Goal: Information Seeking & Learning: Find specific fact

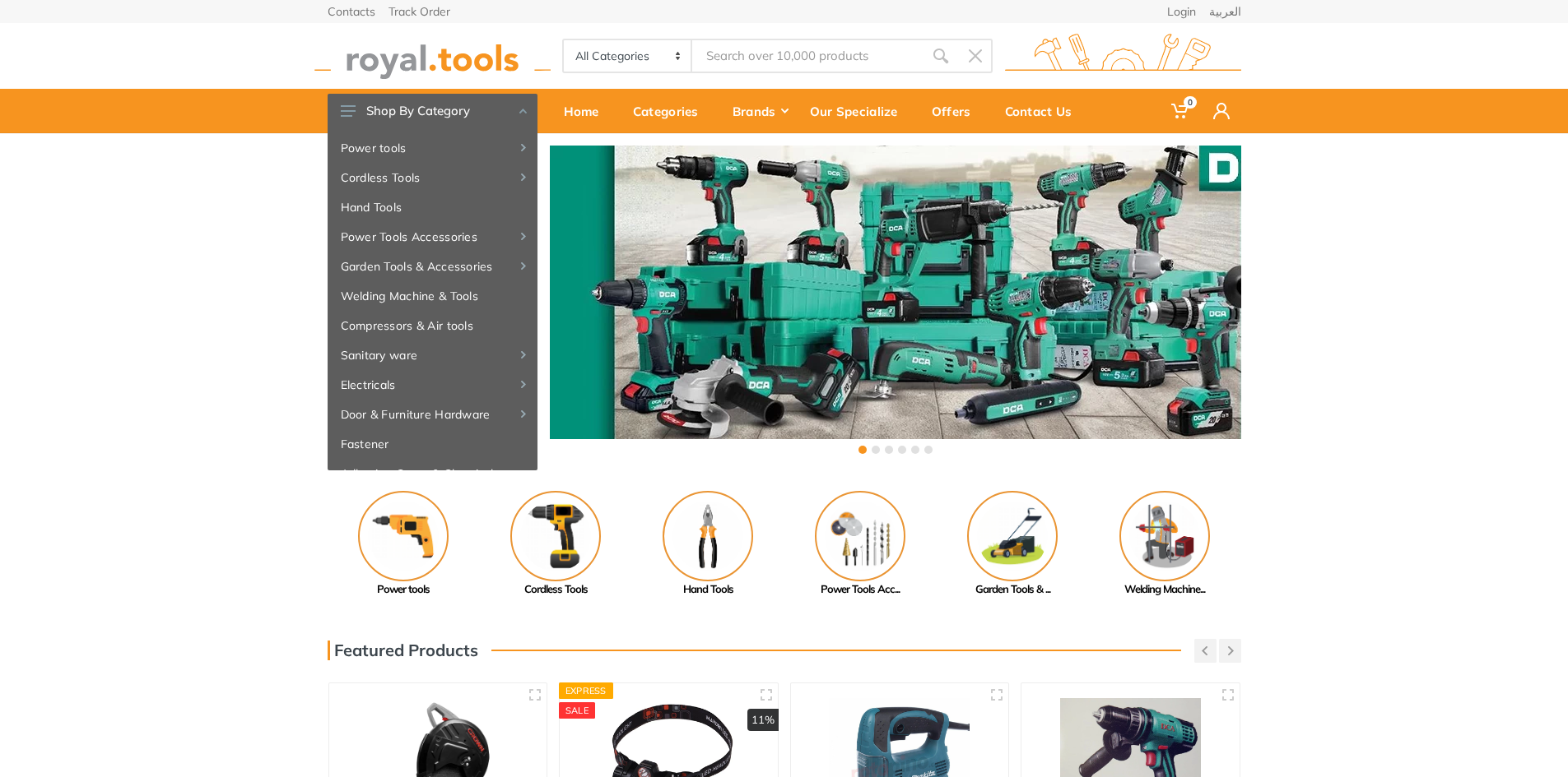
type input "b"
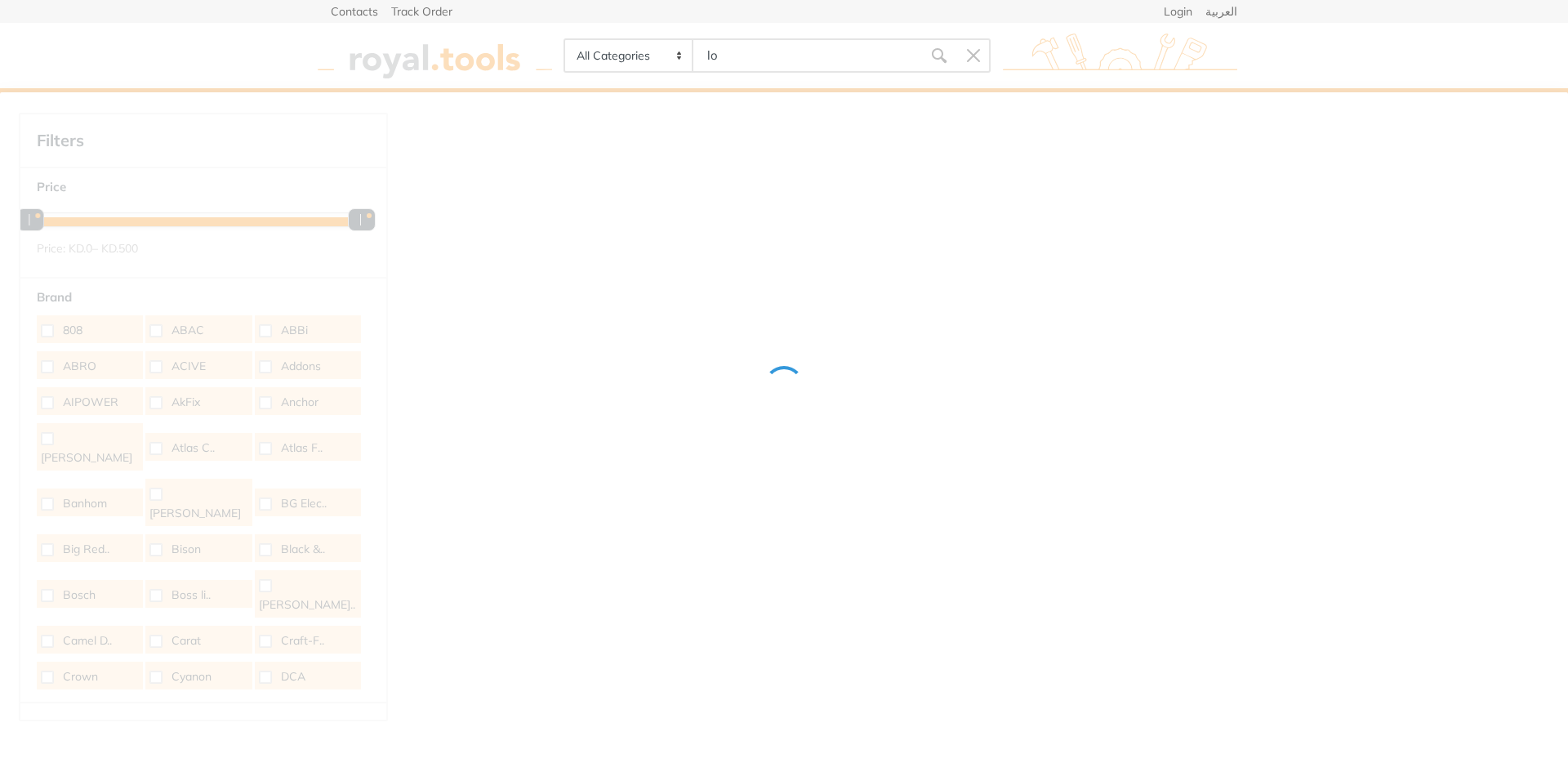
type input "l"
type input "v"
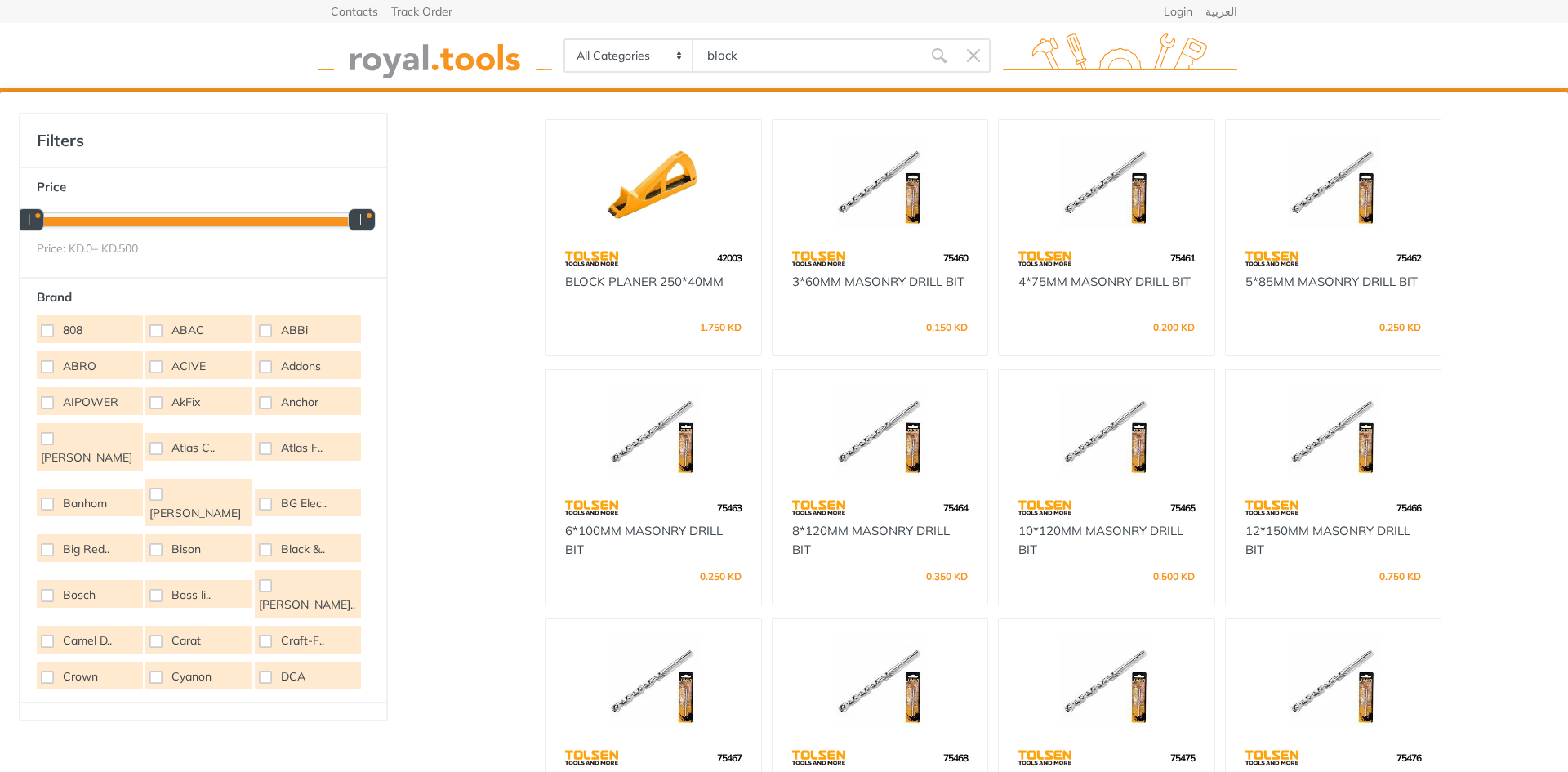
type input "block"
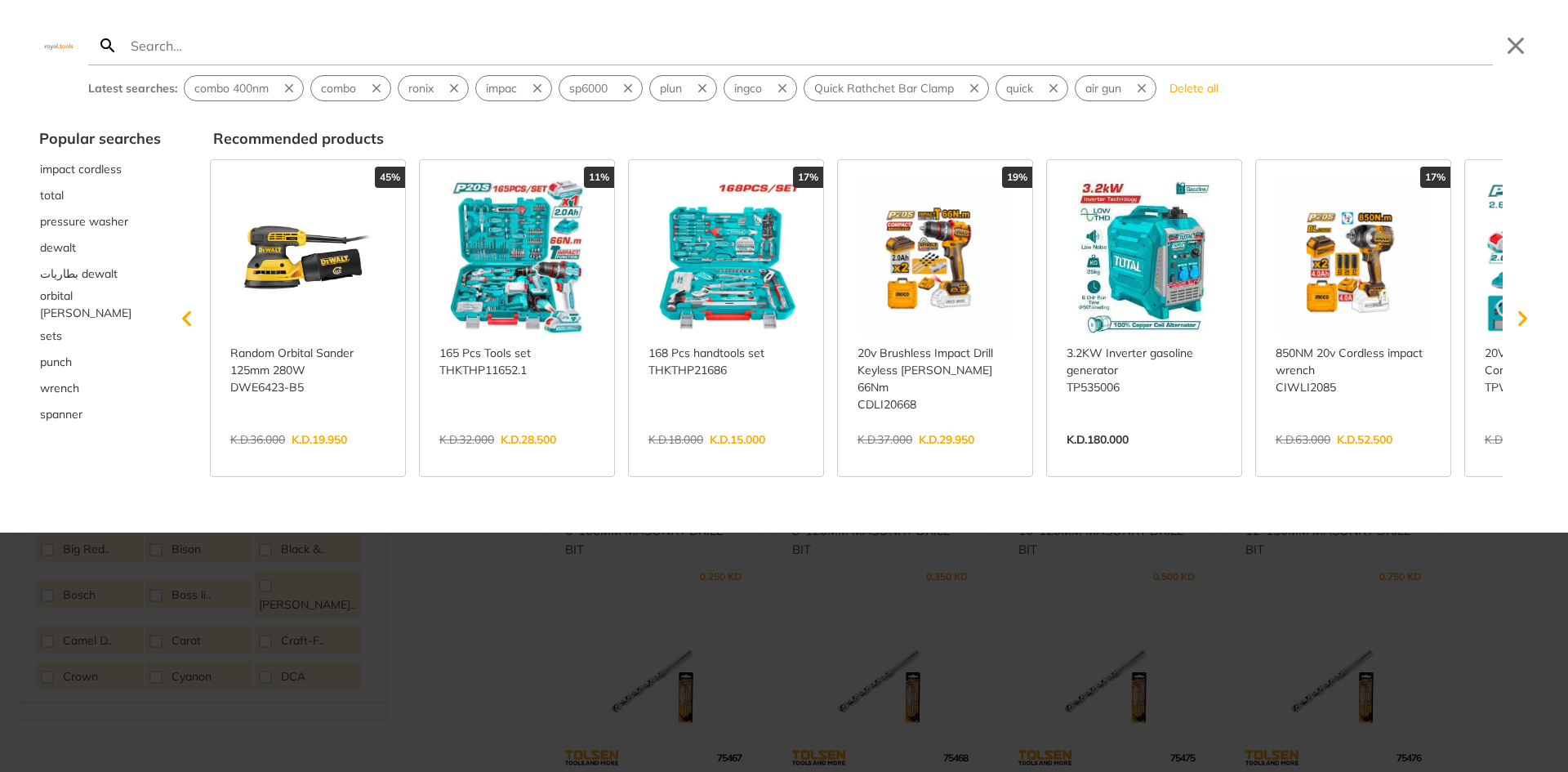
click at [651, 42] on input "Search" at bounding box center [811, 45] width 1365 height 39
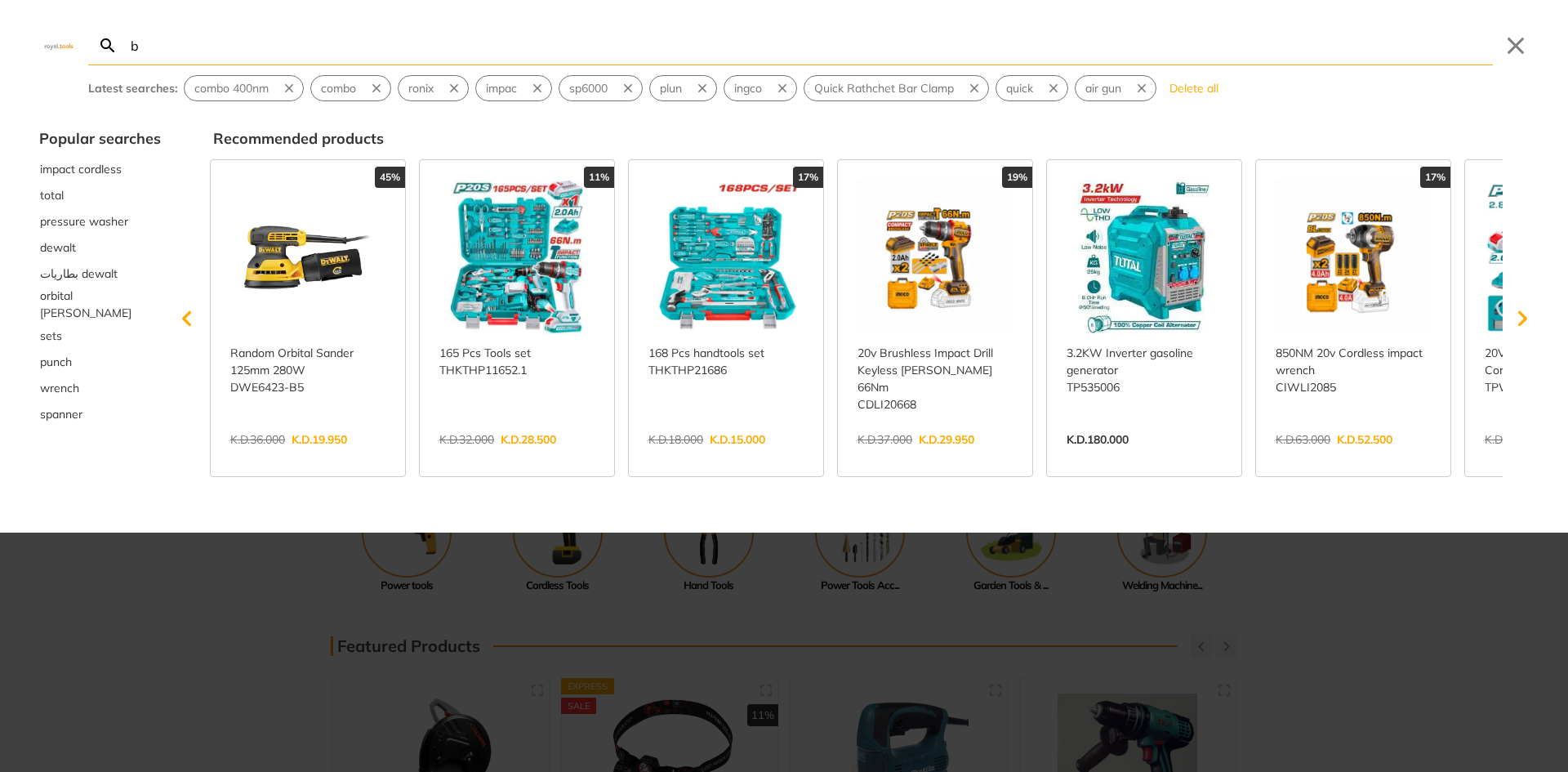
type input "bl"
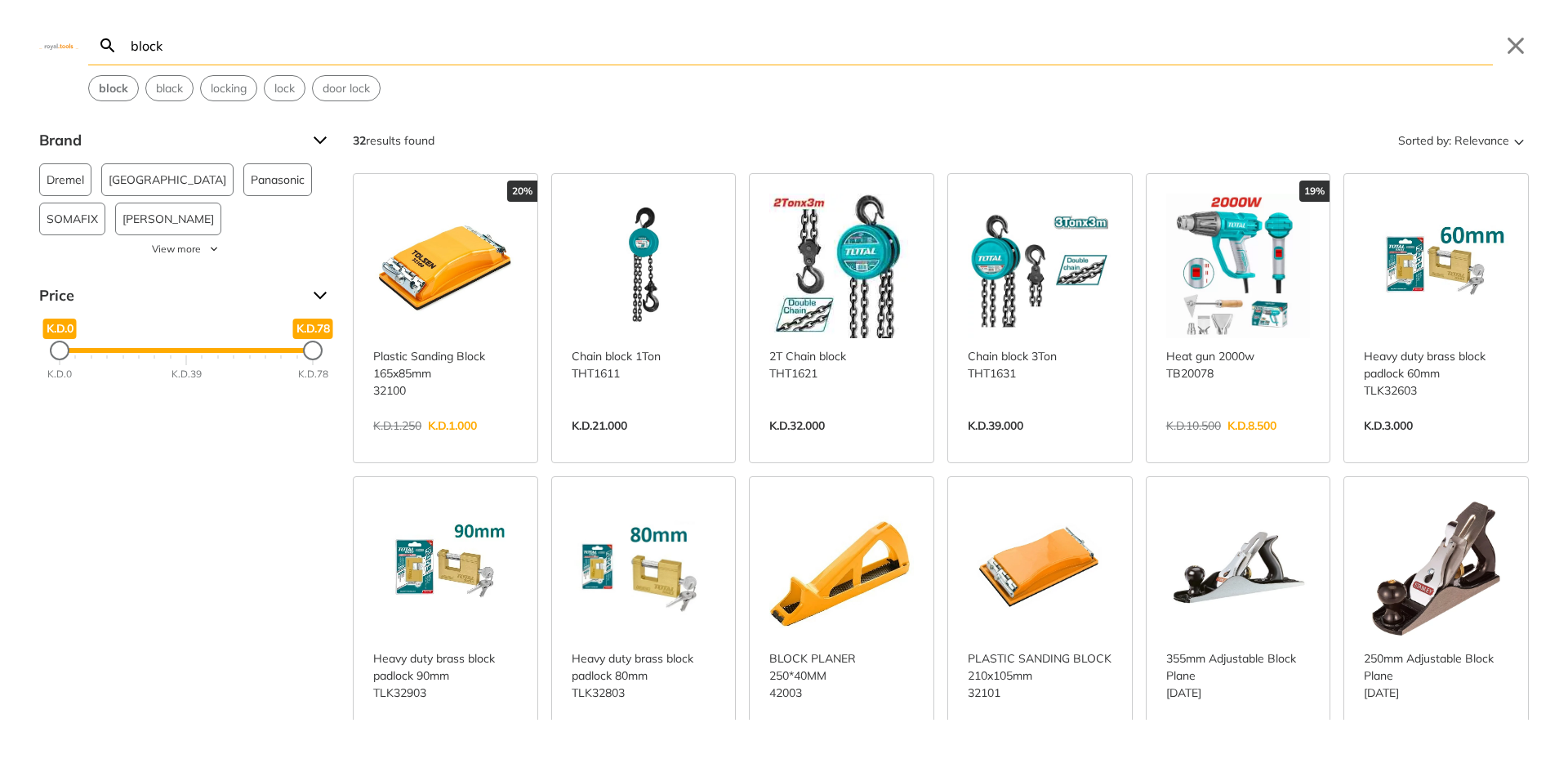
type input "block"
drag, startPoint x: 429, startPoint y: 252, endPoint x: 487, endPoint y: 260, distance: 58.5
click at [429, 443] on link "View more →" at bounding box center [445, 443] width 145 height 0
click at [1004, 745] on link "View more →" at bounding box center [1040, 745] width 145 height 0
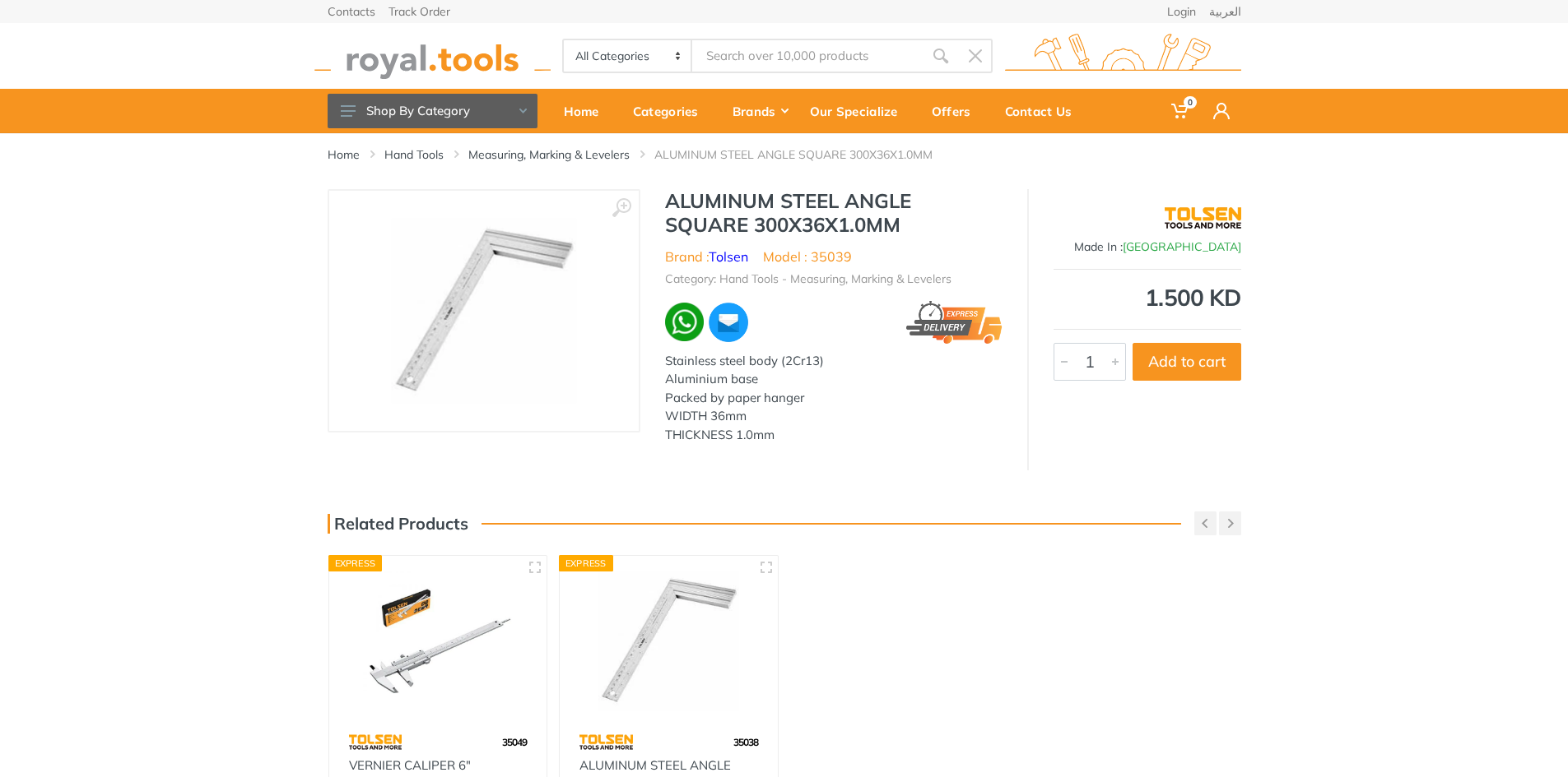
click at [824, 254] on li "Model : 35039" at bounding box center [807, 256] width 89 height 20
copy li "35039"
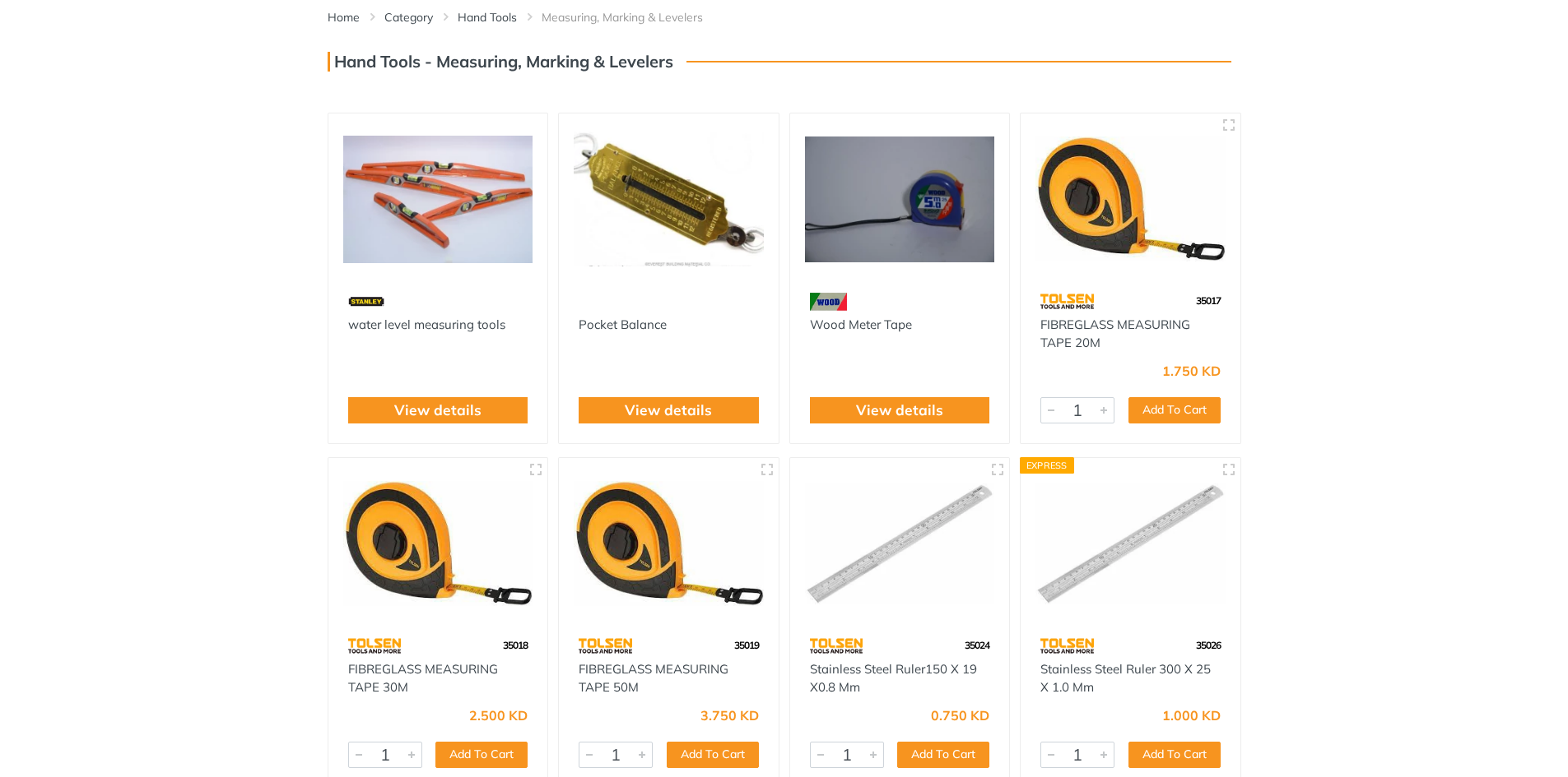
scroll to position [574, 0]
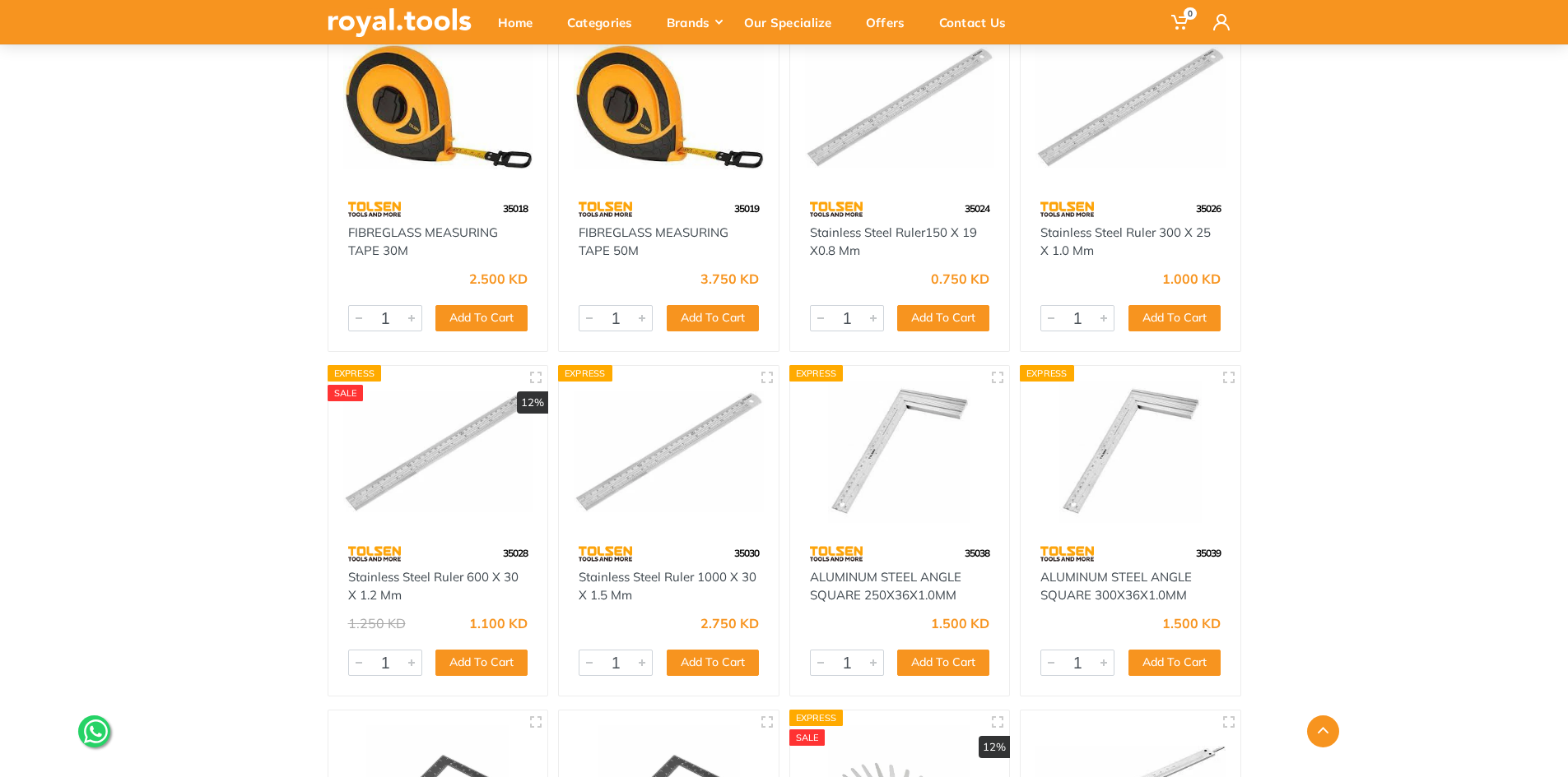
click at [1368, 278] on div "Home Category Hand Tools Measuring, Marking & Levelers 1" at bounding box center [784, 321] width 1568 height 1523
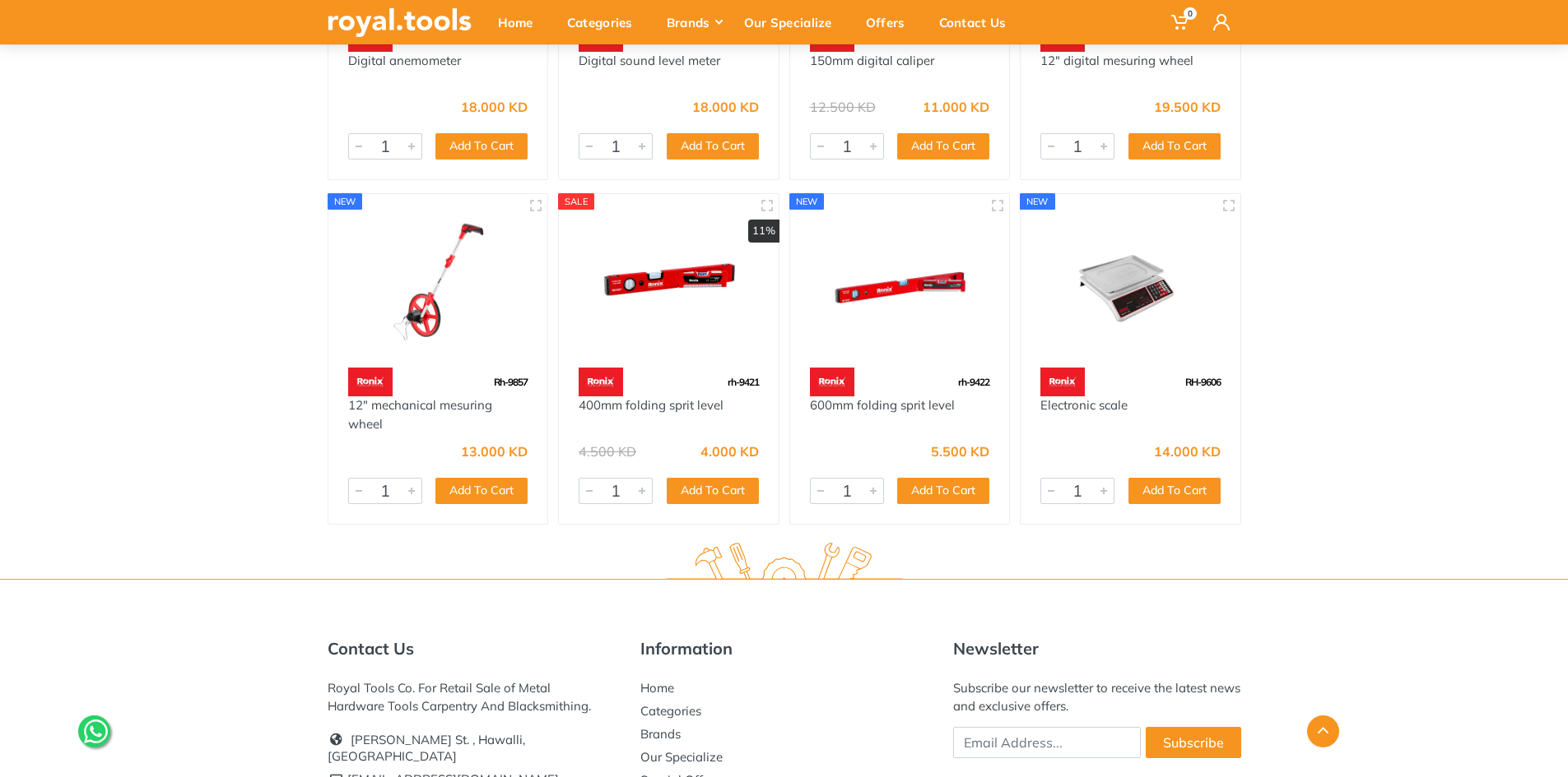
scroll to position [10873, 0]
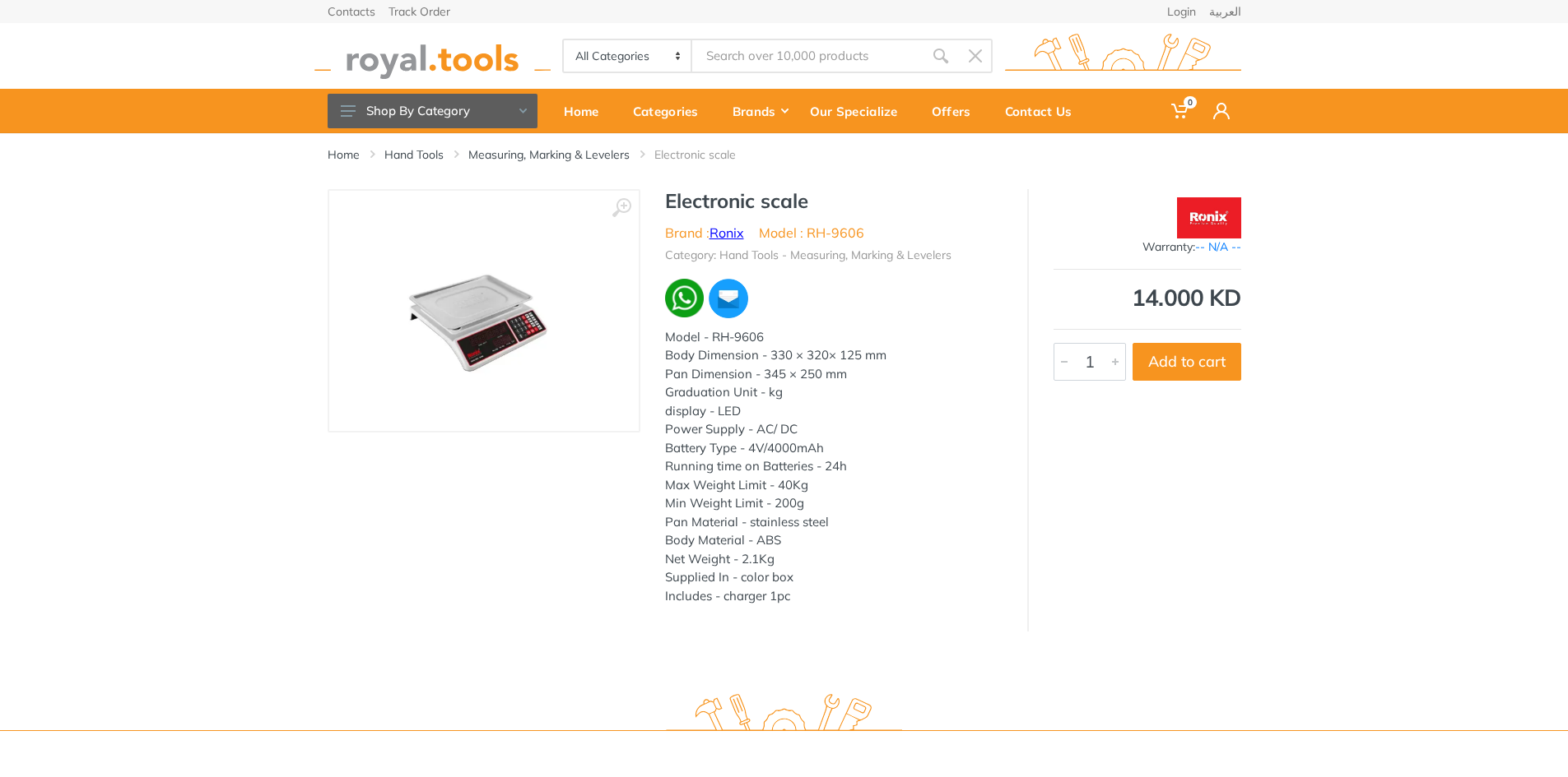
click at [729, 233] on link "Ronix" at bounding box center [727, 233] width 34 height 16
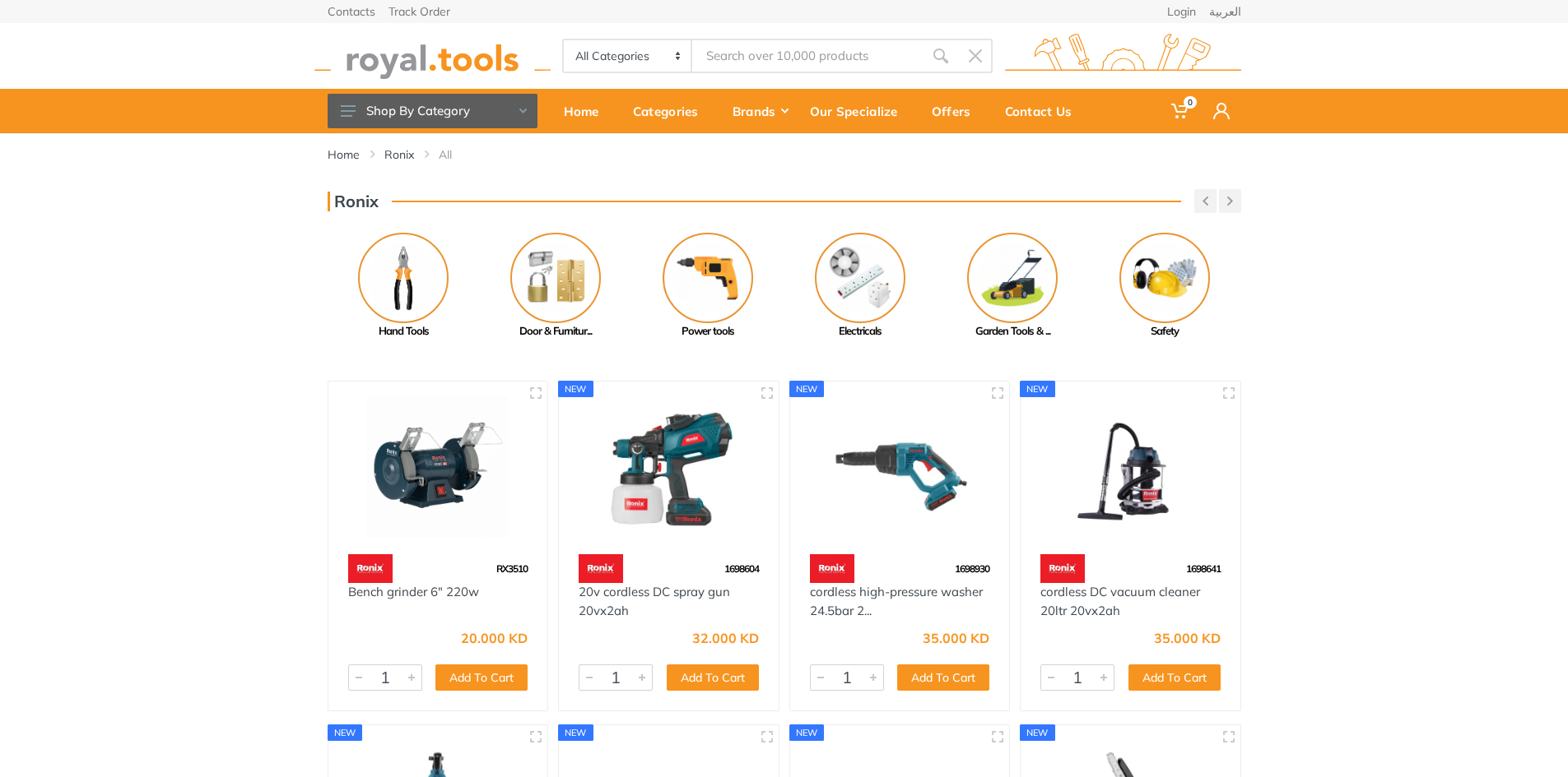
click at [1406, 212] on div "Ronix Previous Power Tools Acc... Paint Tools" at bounding box center [784, 264] width 1568 height 151
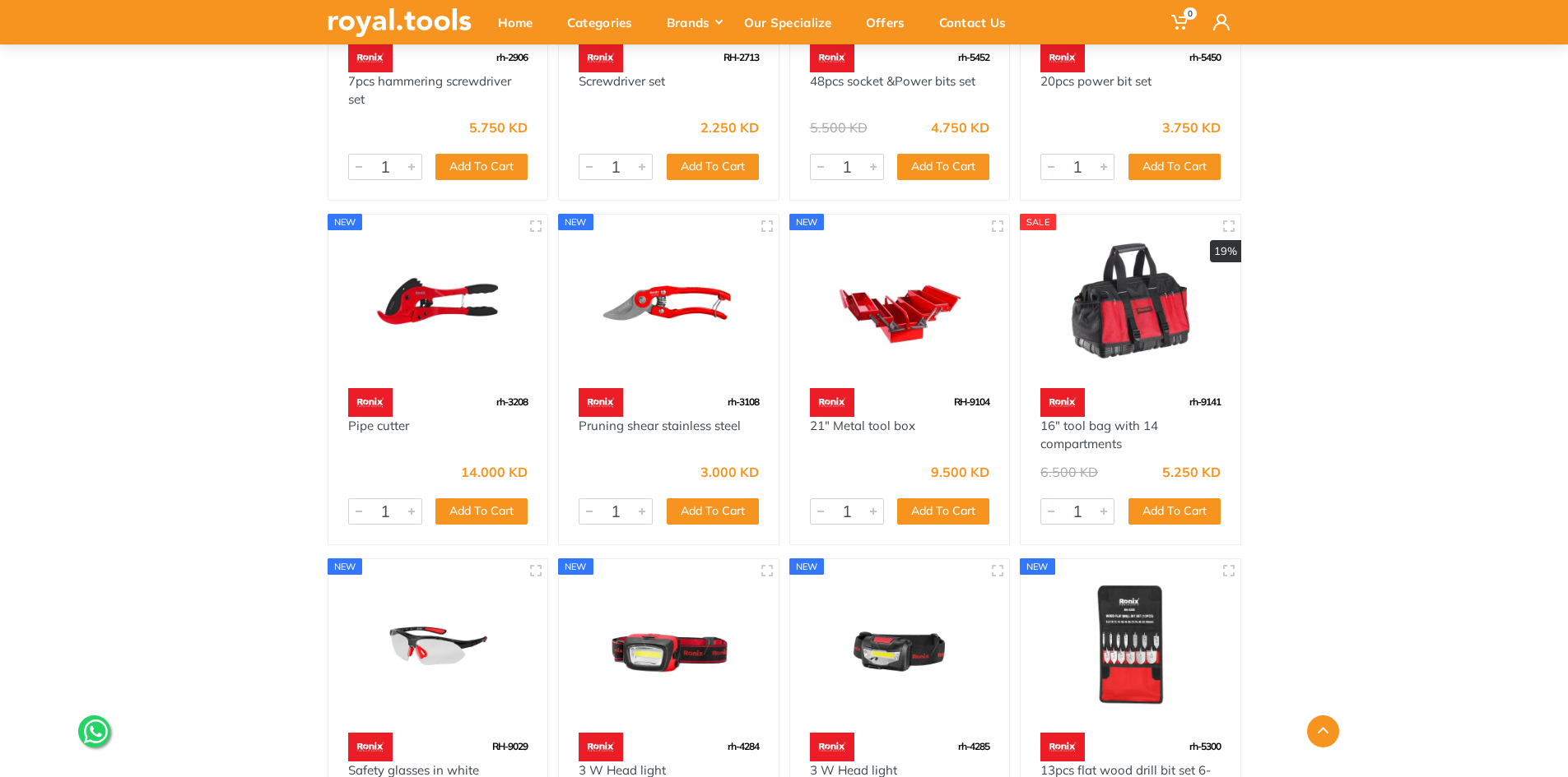
scroll to position [7474, 0]
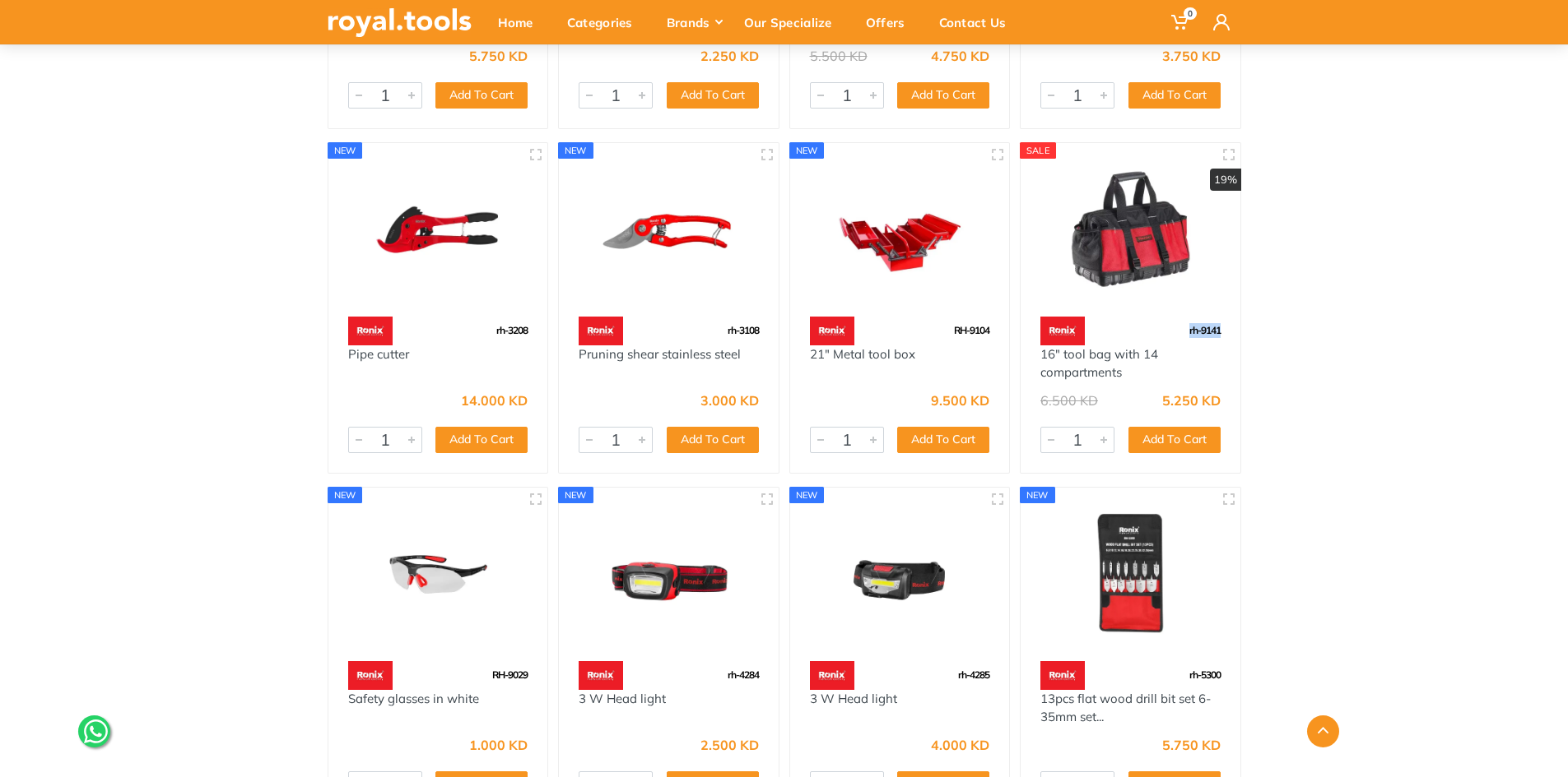
drag, startPoint x: 1181, startPoint y: 334, endPoint x: 1235, endPoint y: 336, distance: 54.0
click at [1235, 336] on div "rh-9141" at bounding box center [1130, 331] width 219 height 29
copy span "rh-9141"
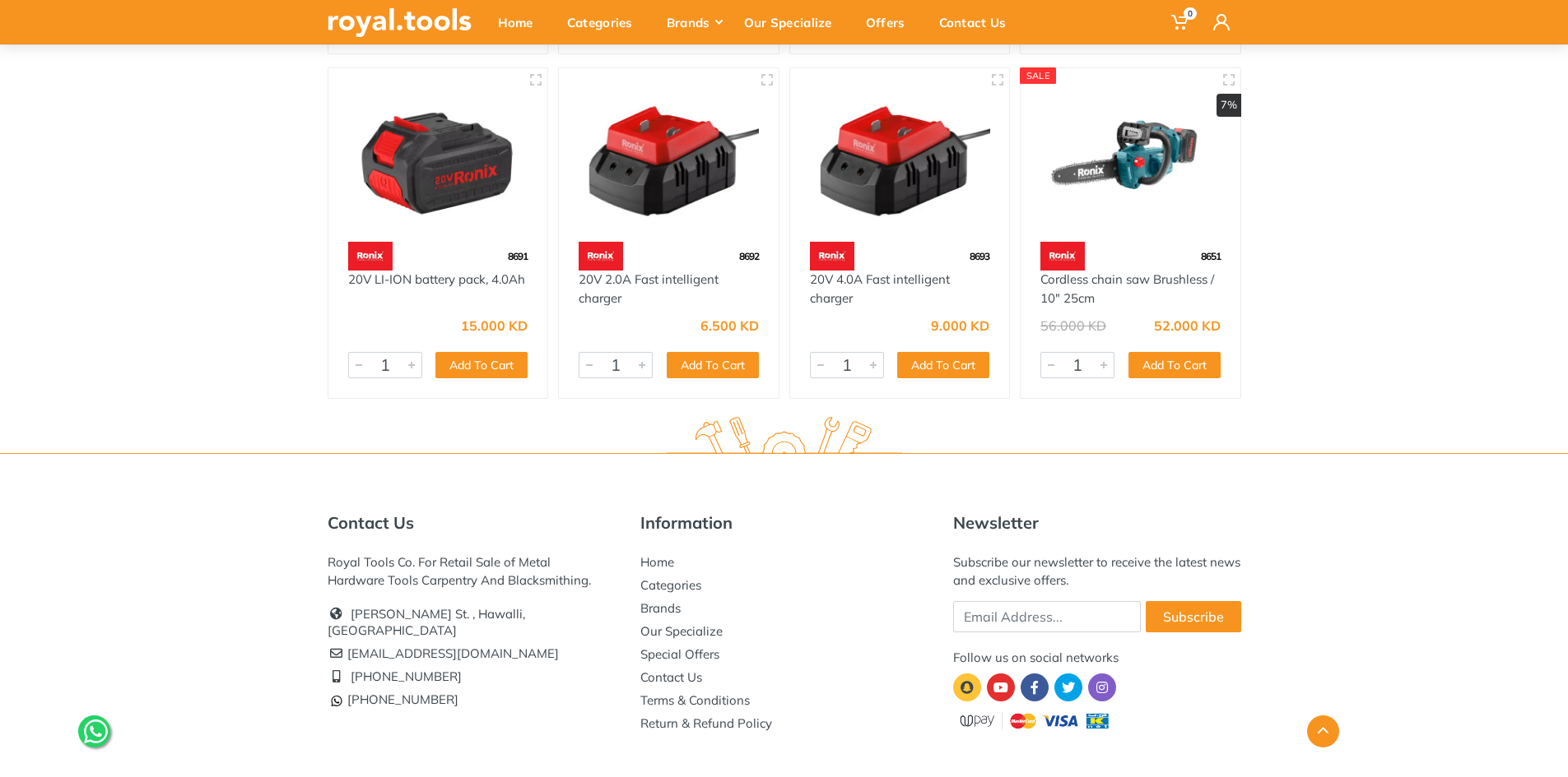
scroll to position [11729, 0]
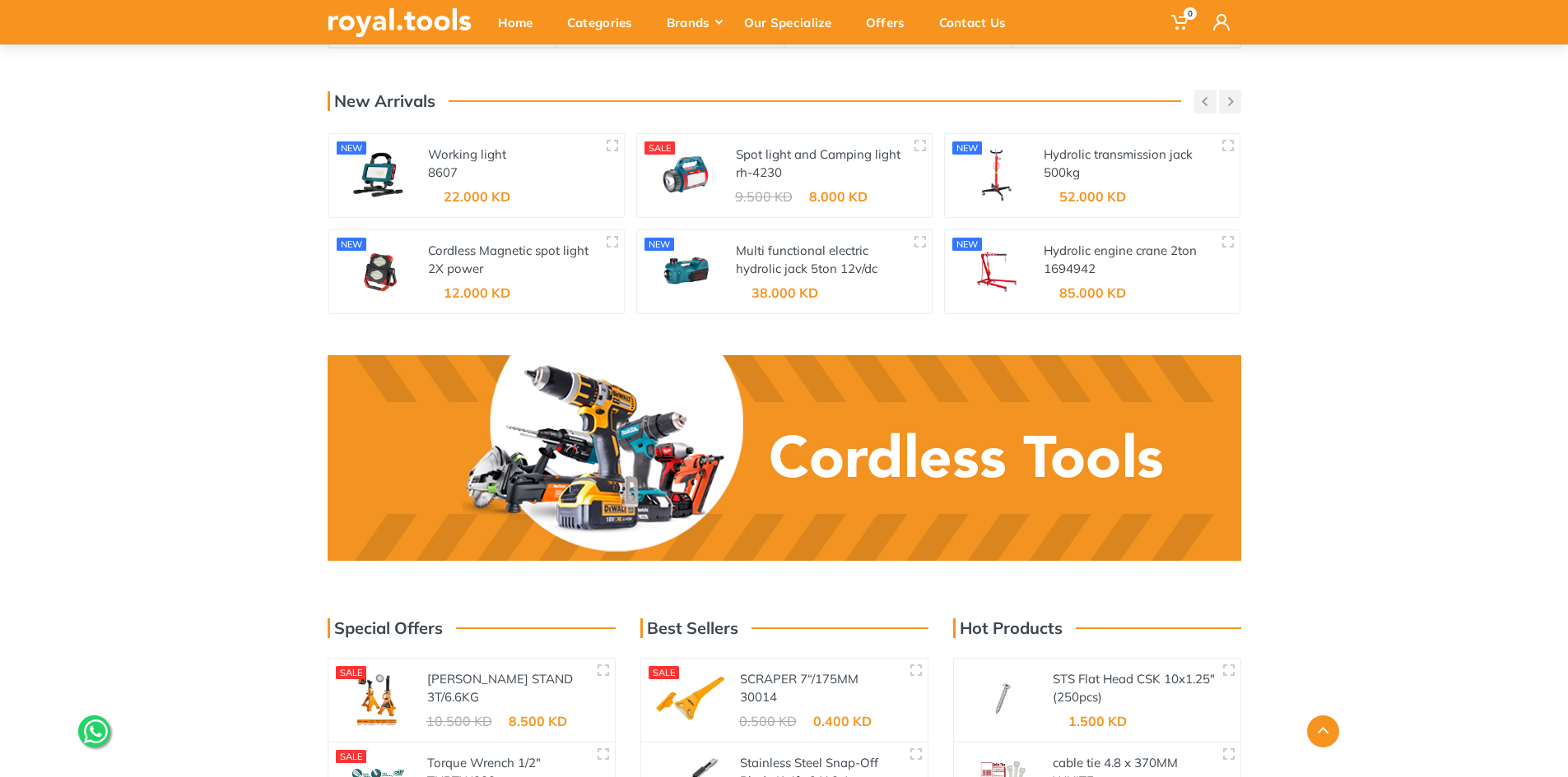
scroll to position [2171, 0]
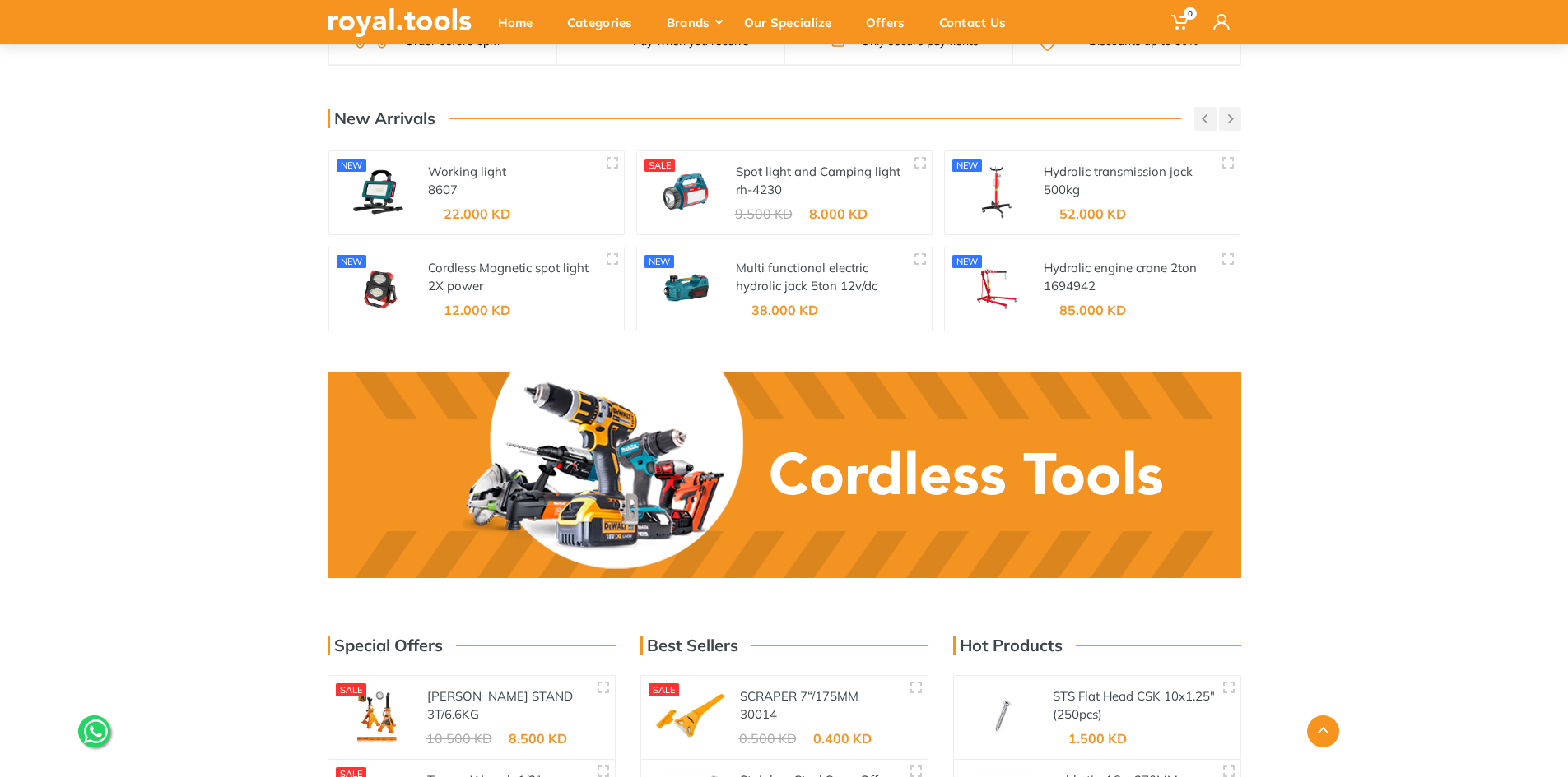
click at [796, 221] on div "Spot light and Camping light rh-4230" at bounding box center [833, 193] width 196 height 83
click at [783, 167] on link "Spot light and Camping light" at bounding box center [817, 172] width 165 height 15
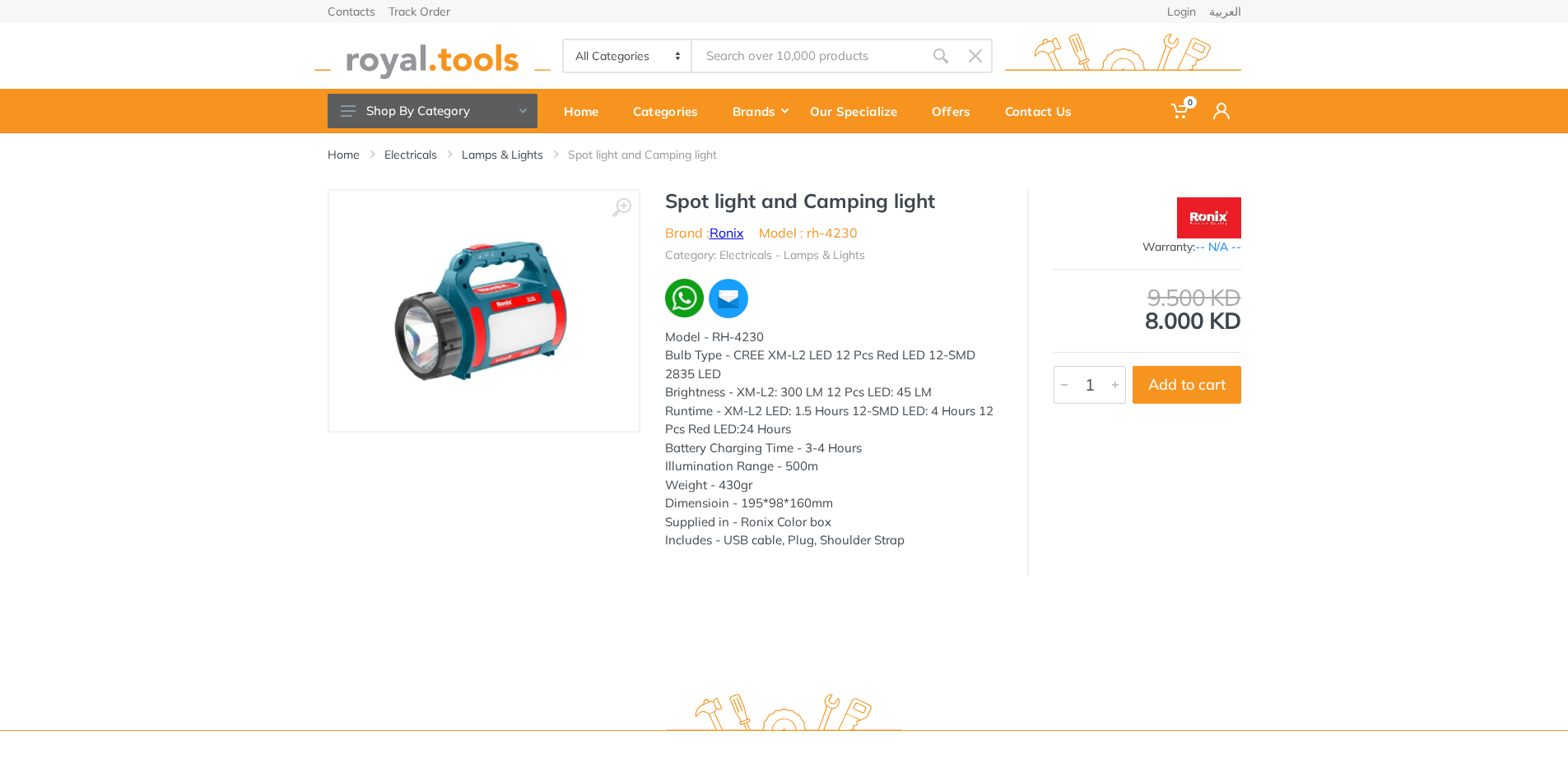
click at [714, 229] on link "Ronix" at bounding box center [727, 233] width 34 height 16
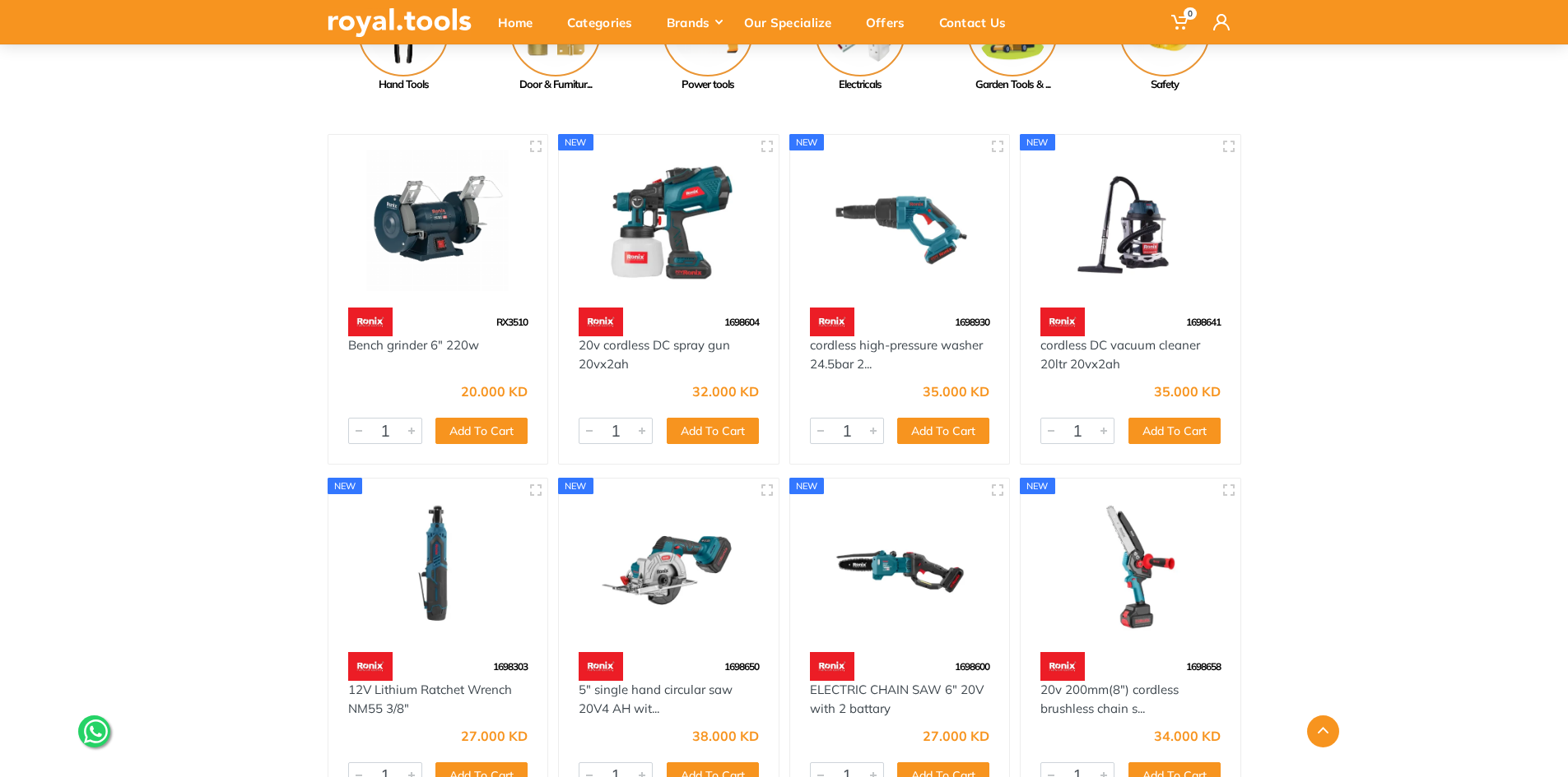
scroll to position [329, 0]
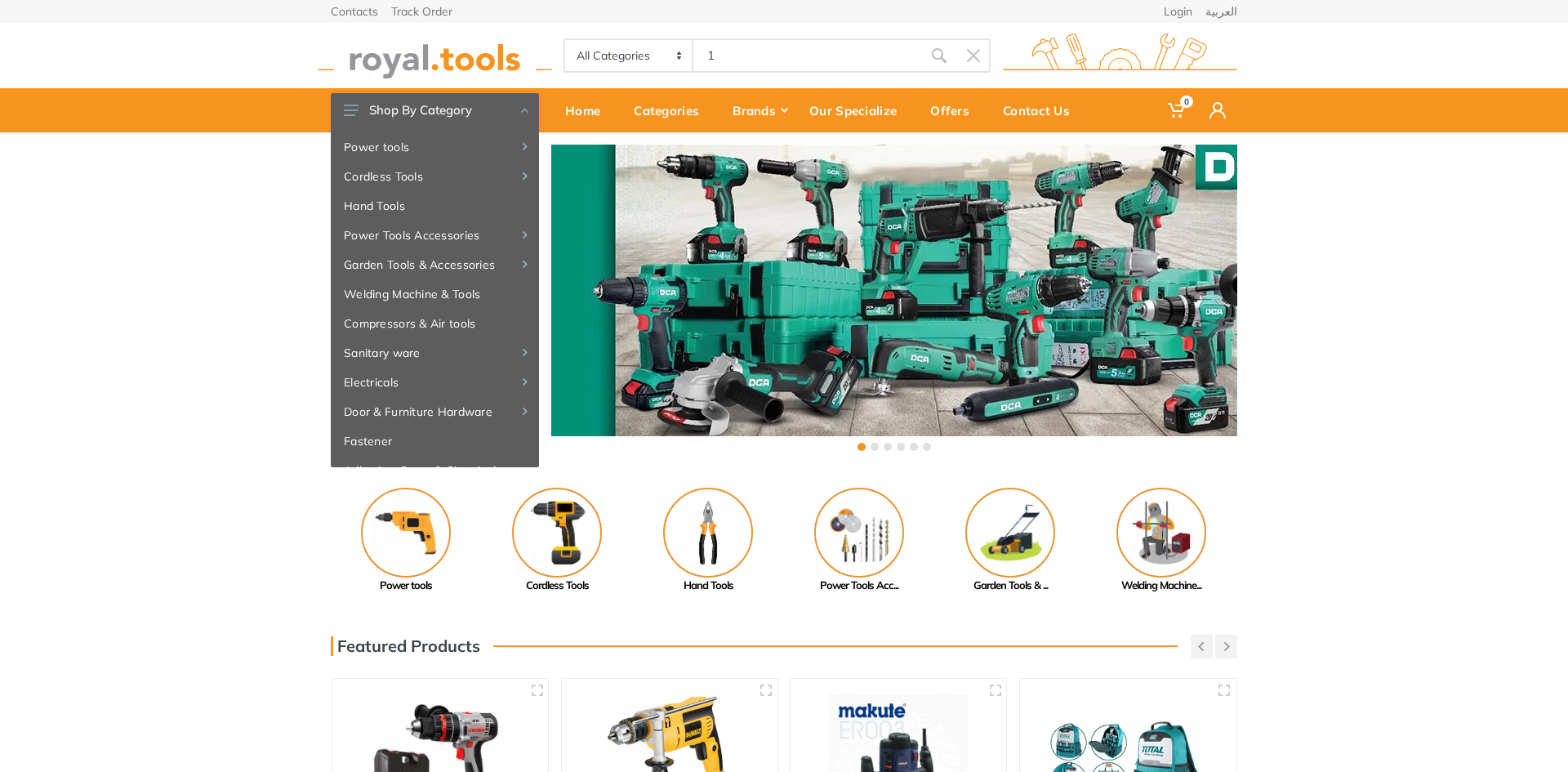
type input "1"
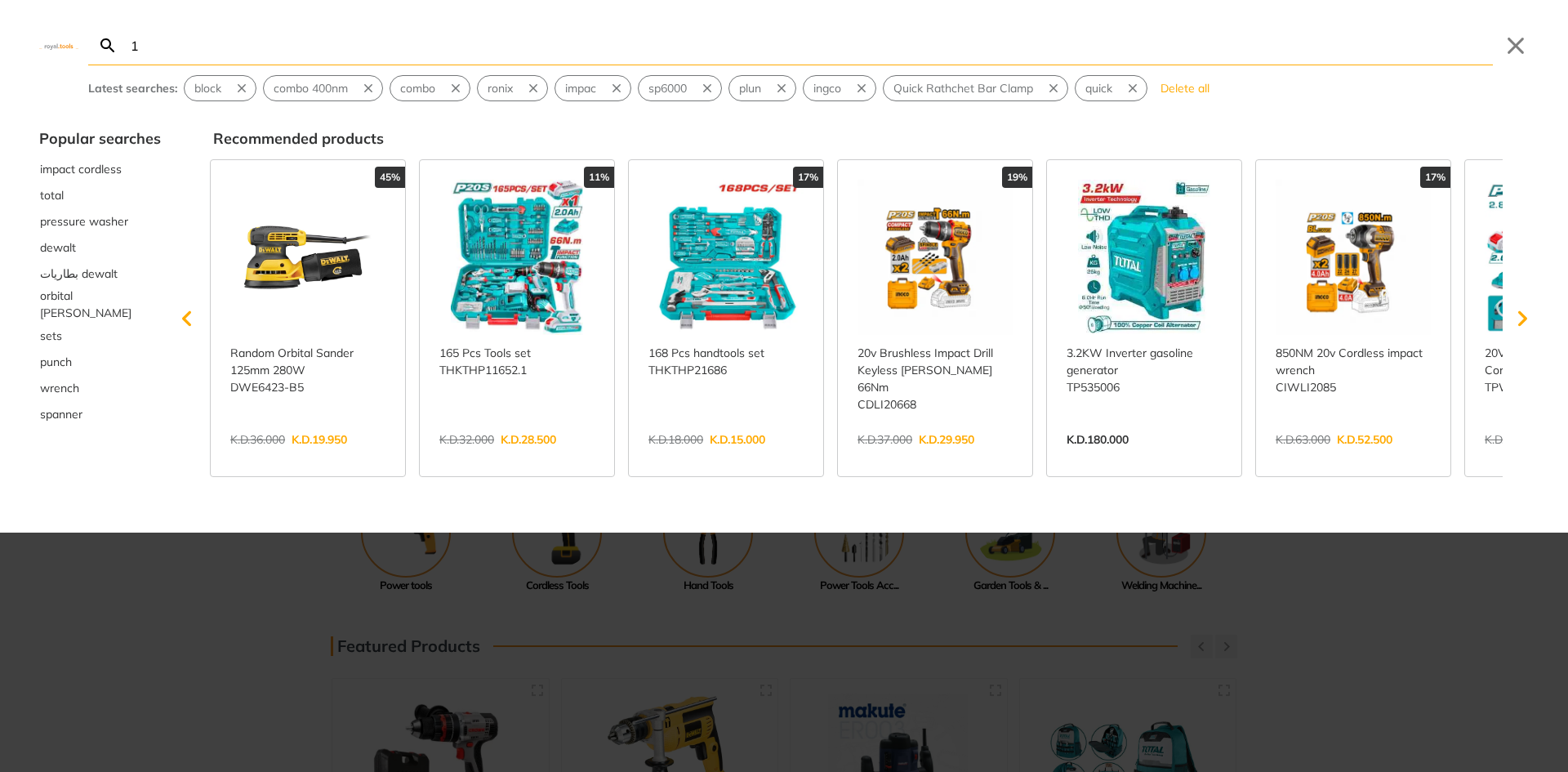
type input "1"
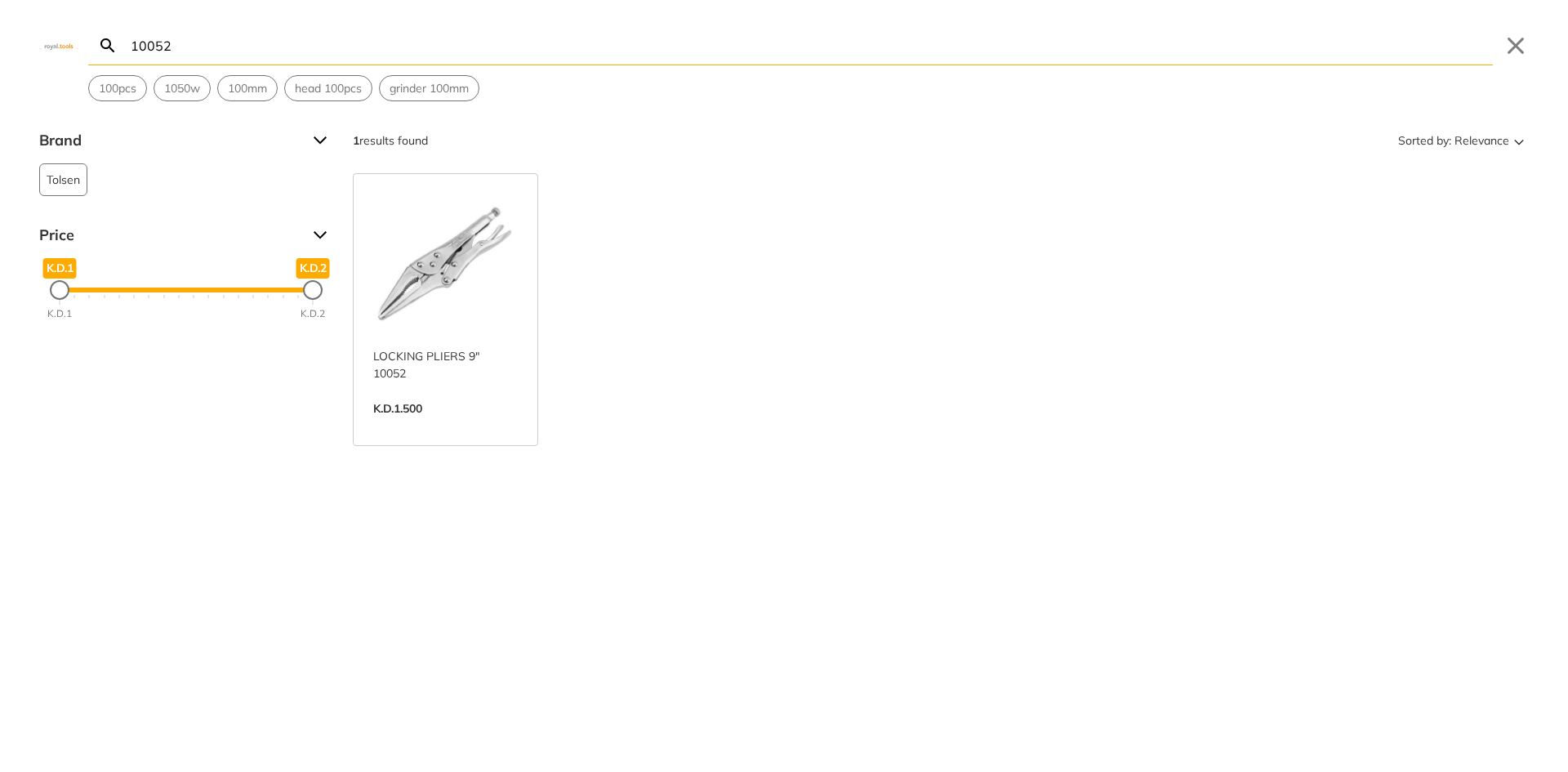
type input "10052"
click at [436, 425] on link "View more →" at bounding box center [445, 425] width 145 height 0
